Goal: Find specific page/section: Find specific page/section

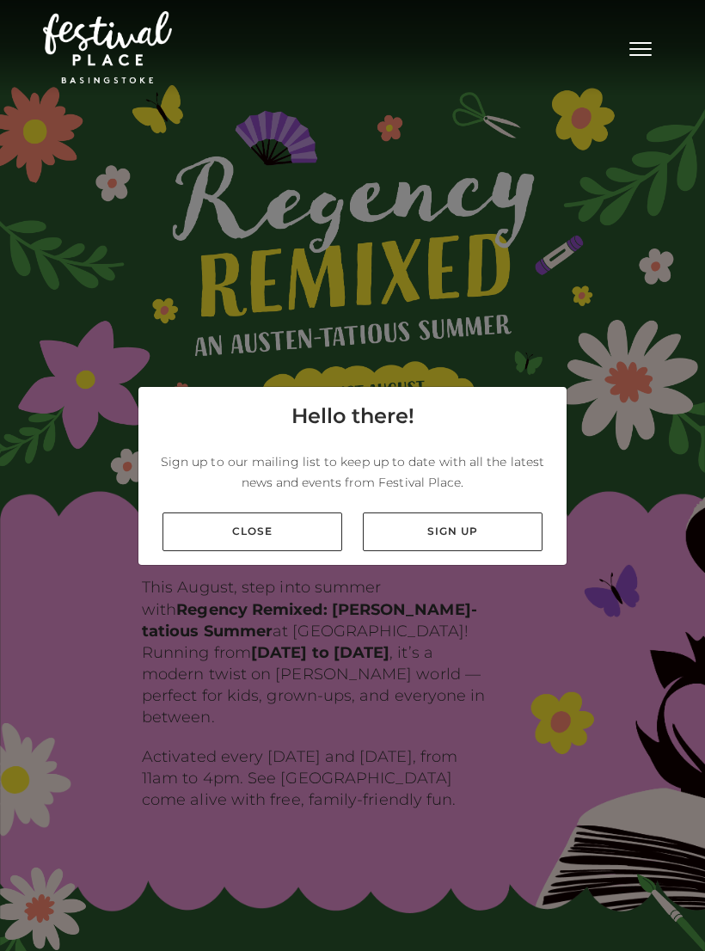
click at [272, 545] on link "Close" at bounding box center [253, 532] width 180 height 39
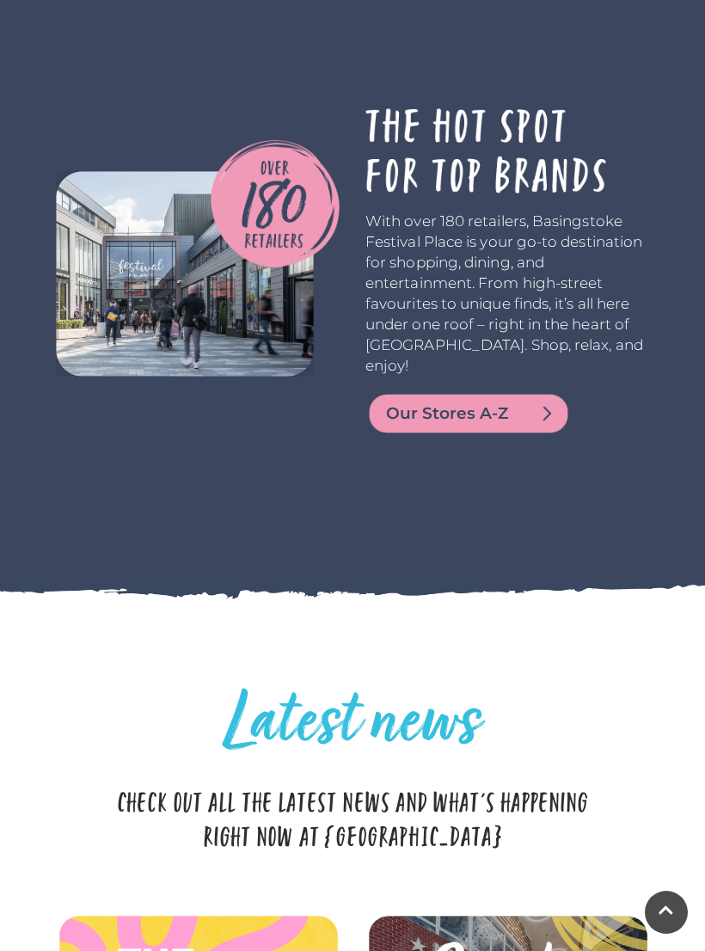
scroll to position [3502, 0]
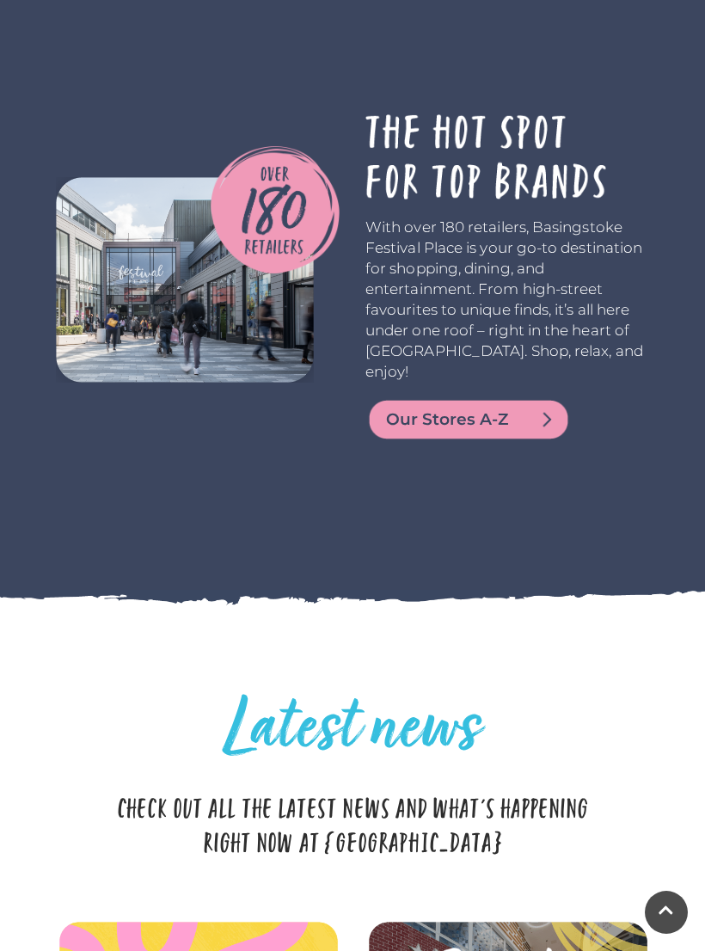
click at [515, 408] on span "Our Stores A-Z" at bounding box center [489, 420] width 206 height 24
click at [554, 408] on span "Our Stores A-Z" at bounding box center [489, 420] width 206 height 24
click at [470, 408] on span "Our Stores A-Z" at bounding box center [489, 420] width 206 height 24
click at [516, 228] on p "With over 180 retailers, Basingstoke Festival Place is your go-to destination f…" at bounding box center [508, 299] width 284 height 165
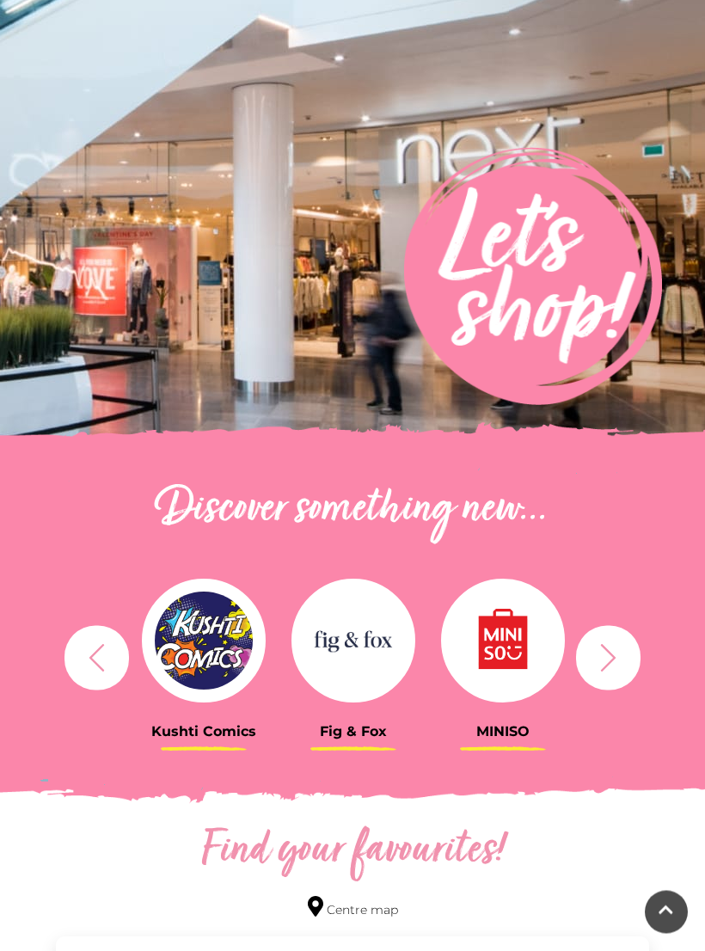
scroll to position [154, 0]
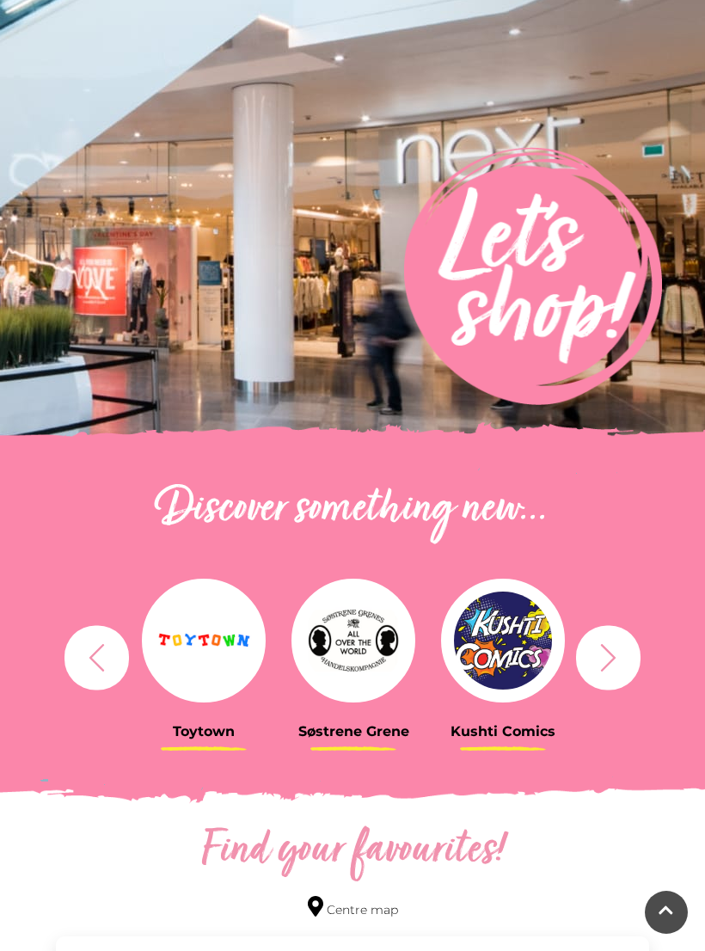
click at [101, 662] on icon "button" at bounding box center [97, 658] width 32 height 32
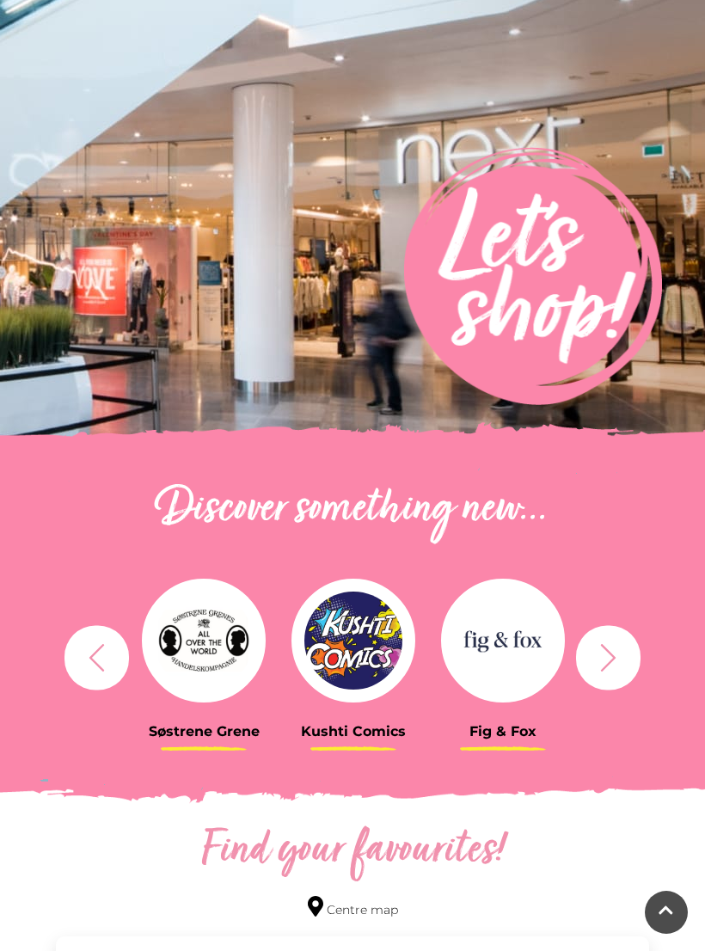
click at [95, 665] on icon "button" at bounding box center [97, 658] width 32 height 32
click at [618, 648] on icon "button" at bounding box center [609, 658] width 32 height 32
click at [622, 662] on icon "button" at bounding box center [609, 658] width 32 height 32
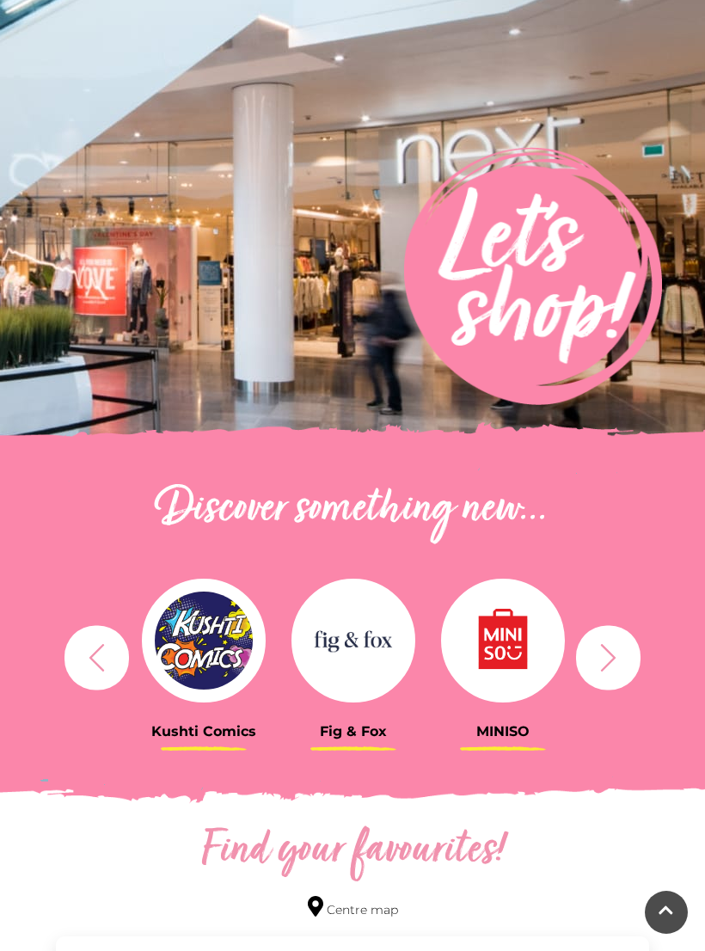
click at [625, 664] on button "button" at bounding box center [608, 657] width 65 height 65
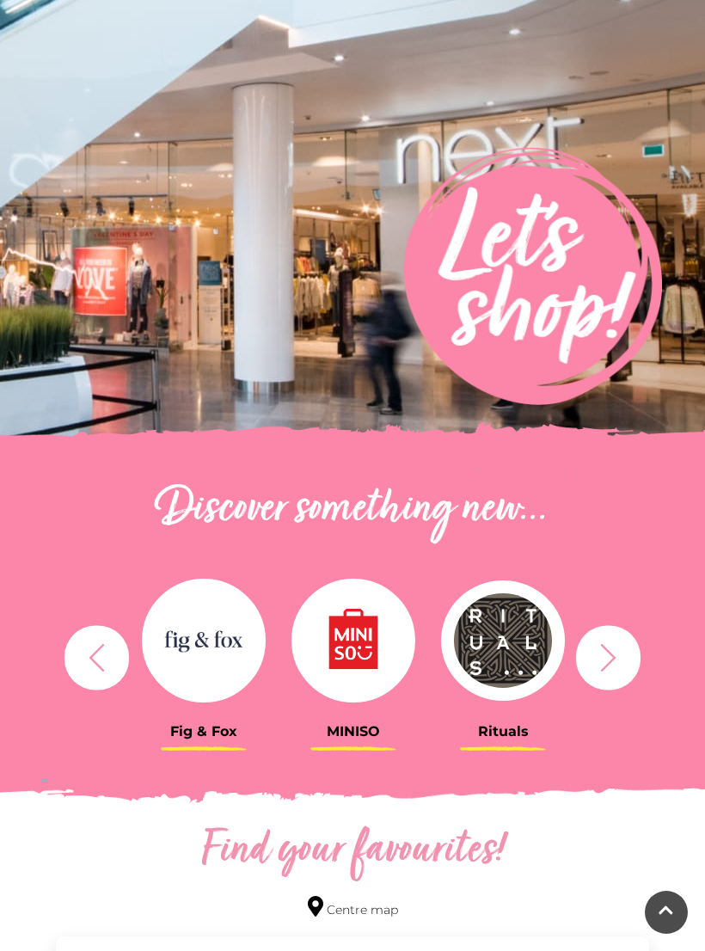
click at [626, 648] on button "button" at bounding box center [608, 657] width 65 height 65
click at [624, 652] on button "button" at bounding box center [608, 657] width 65 height 65
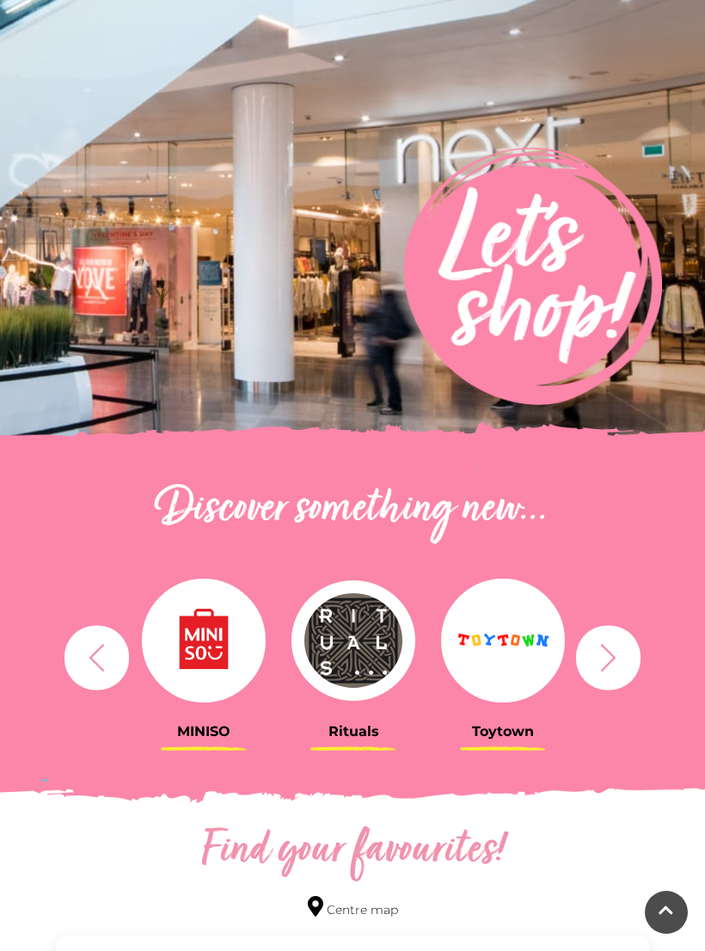
click at [627, 658] on button "button" at bounding box center [608, 657] width 65 height 65
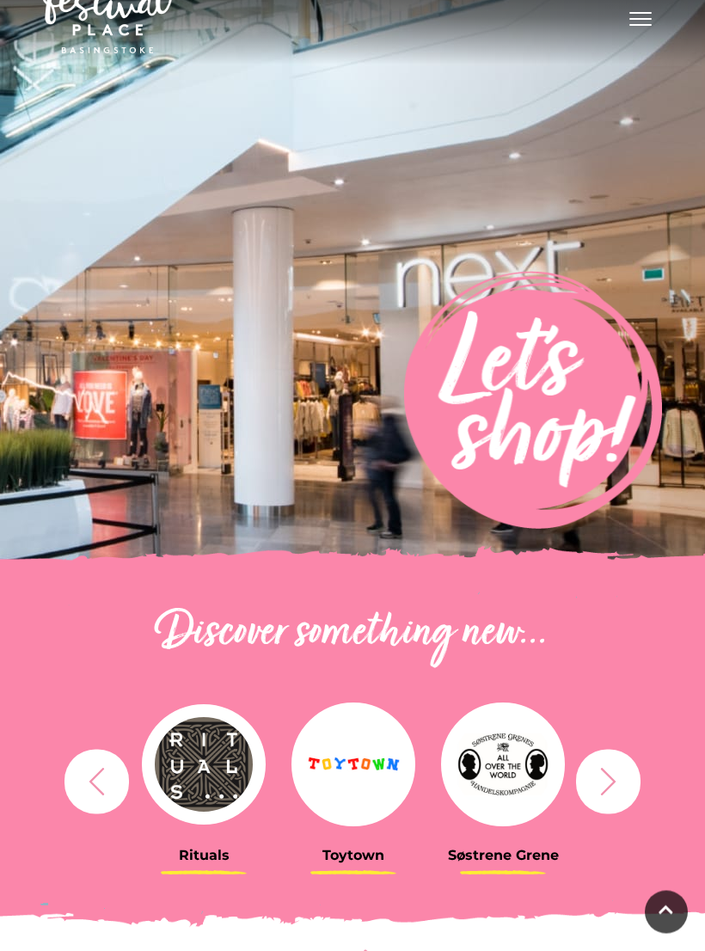
scroll to position [0, 0]
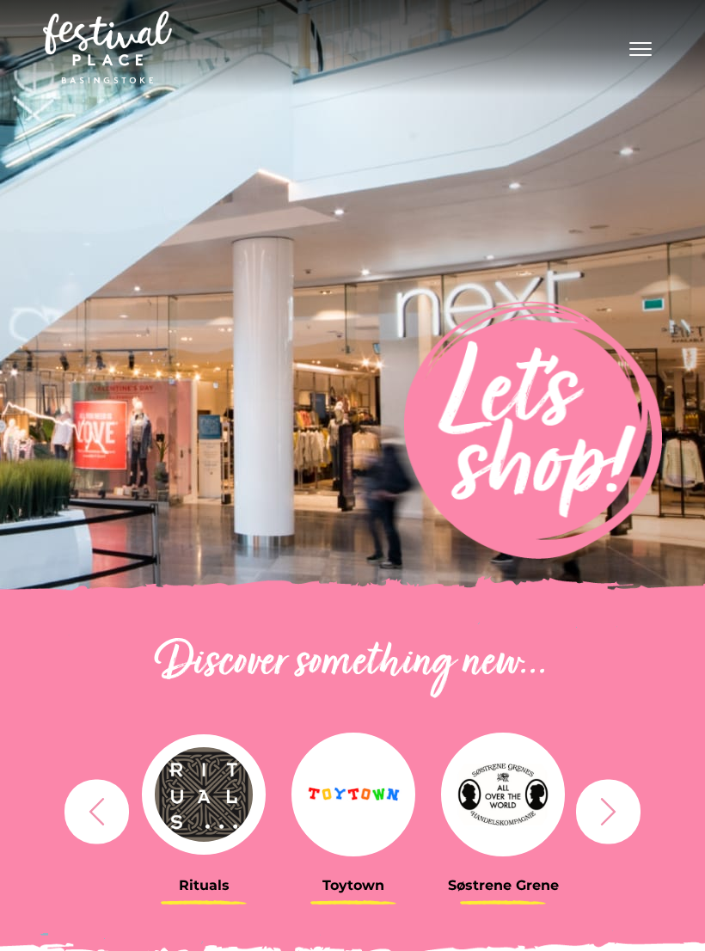
click at [648, 53] on button "Toggle navigation" at bounding box center [640, 46] width 43 height 25
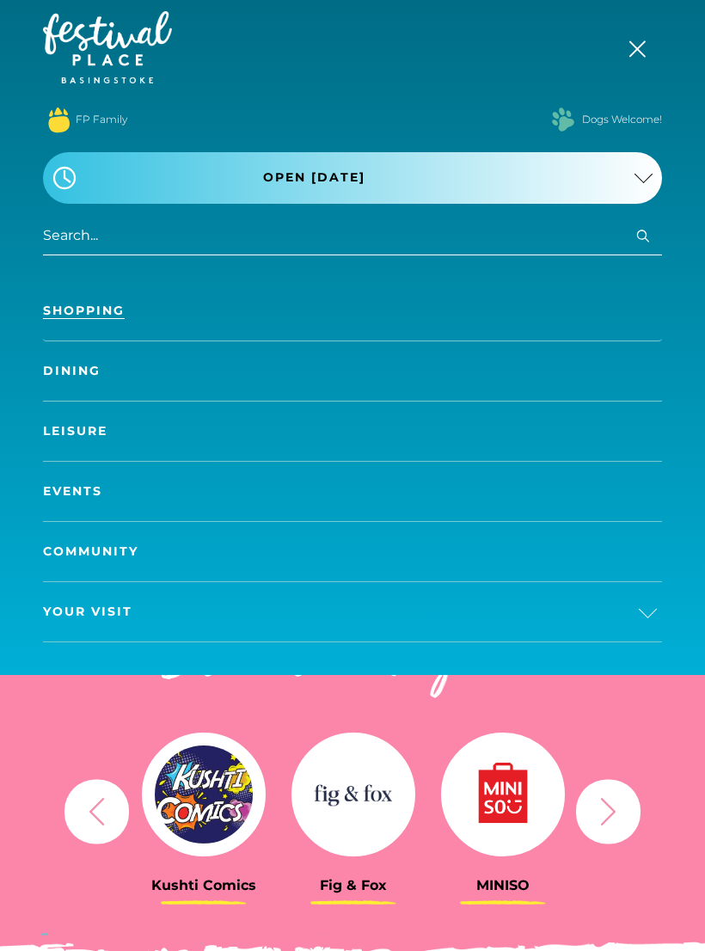
click at [103, 310] on link "Shopping" at bounding box center [352, 310] width 619 height 59
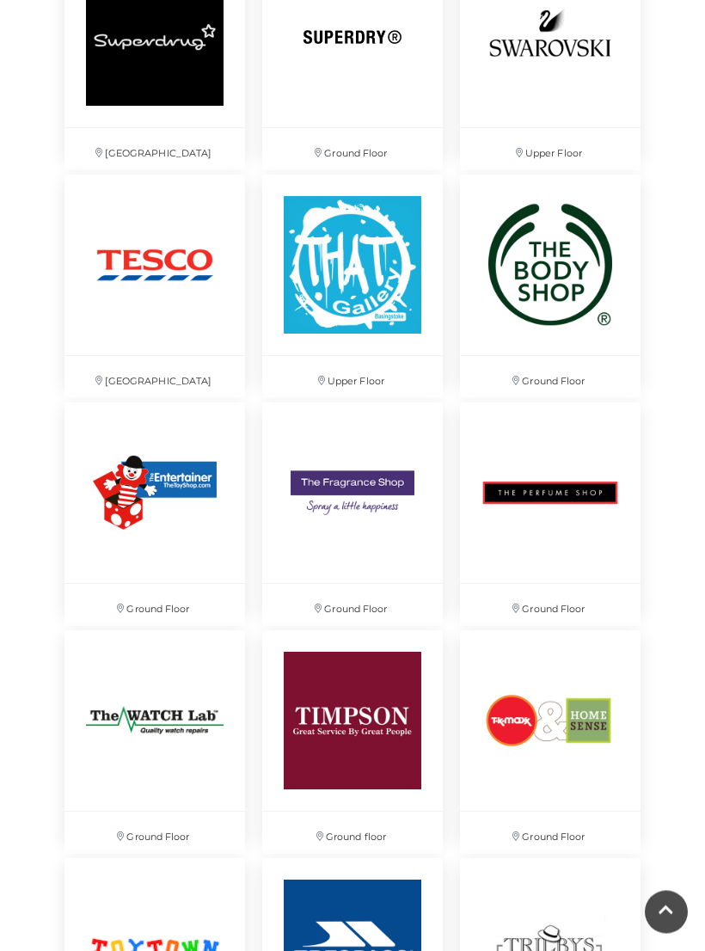
scroll to position [8052, 0]
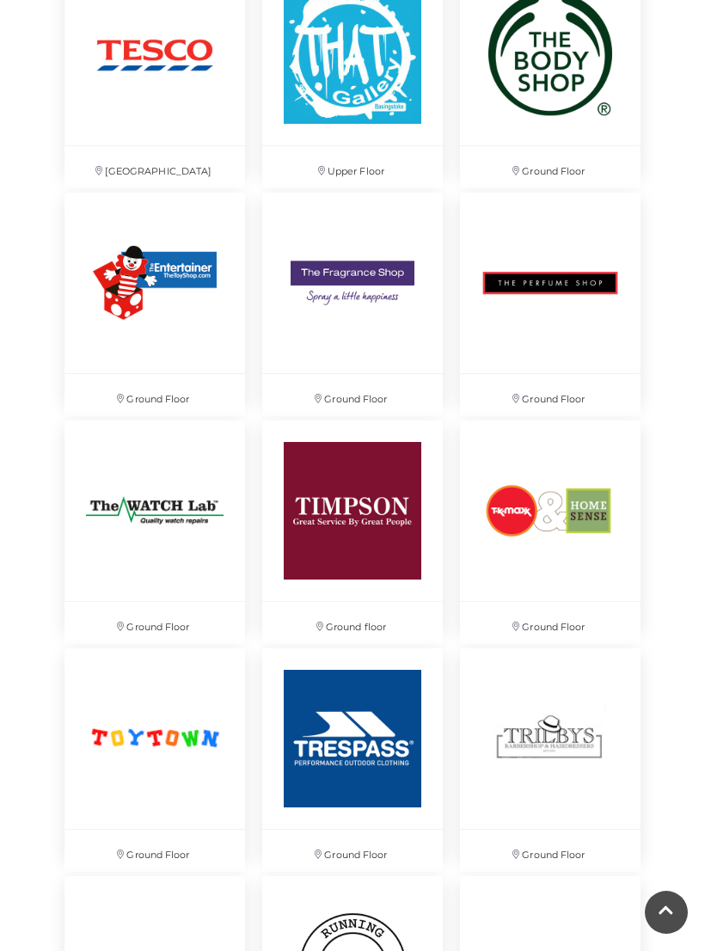
scroll to position [8260, 0]
